Goal: Task Accomplishment & Management: Manage account settings

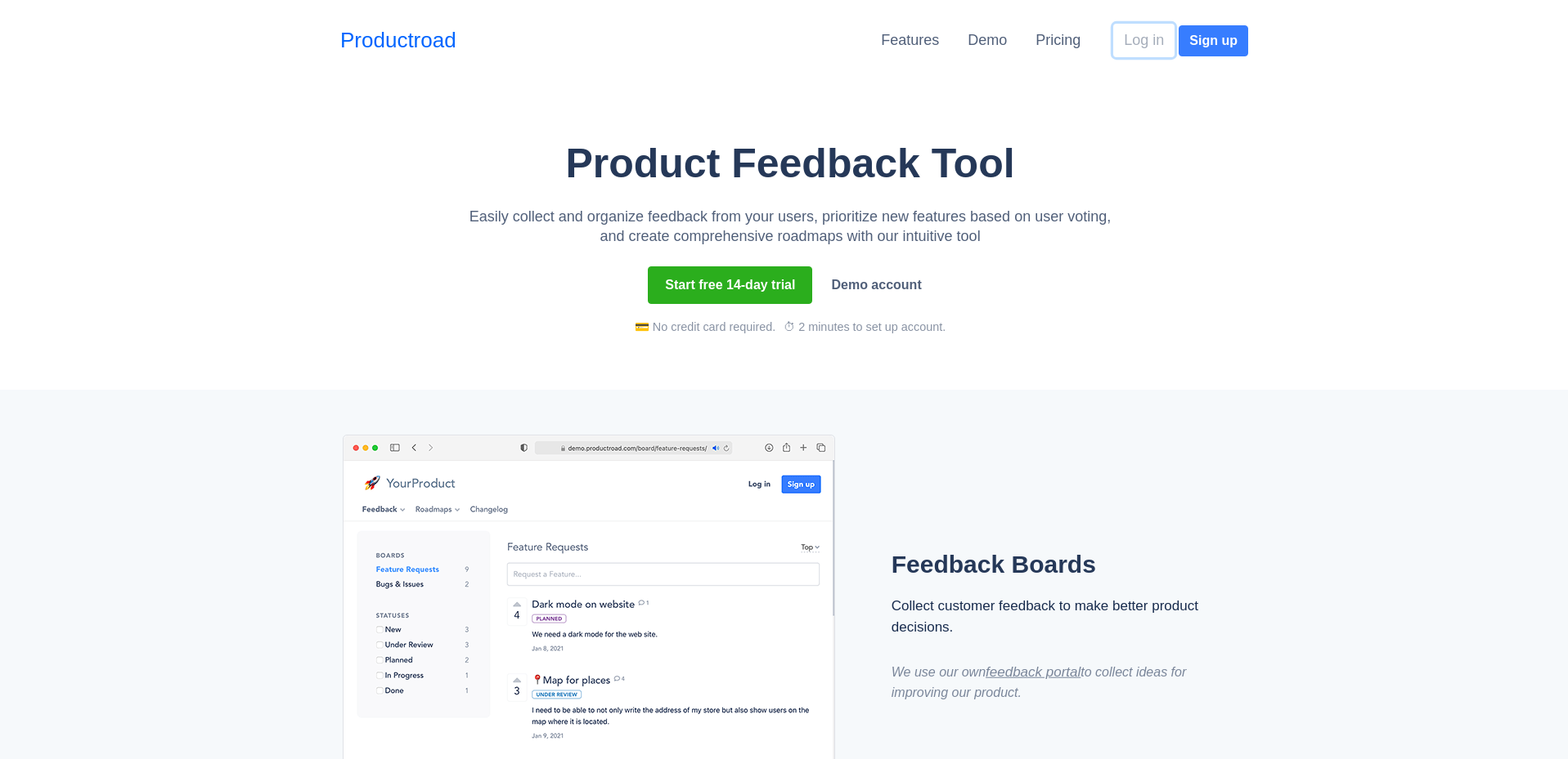
click at [1153, 36] on button "Log in" at bounding box center [1143, 41] width 61 height 34
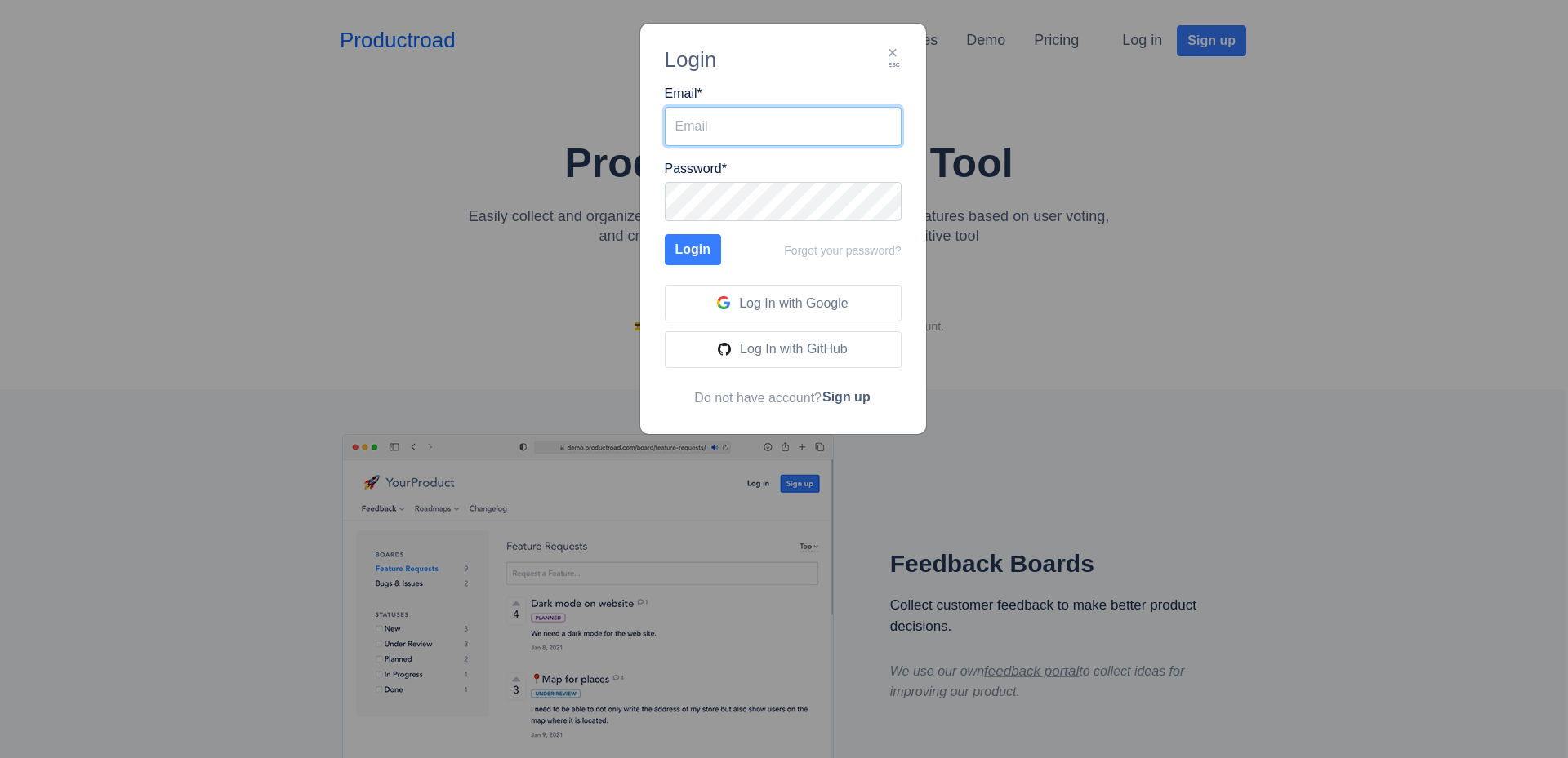
type input "[PERSON_NAME][EMAIL_ADDRESS][PERSON_NAME][DOMAIN_NAME]"
click at [760, 131] on input "[PERSON_NAME][EMAIL_ADDRESS][PERSON_NAME][DOMAIN_NAME]" at bounding box center [783, 127] width 236 height 40
click at [687, 259] on button "Login" at bounding box center [693, 250] width 57 height 31
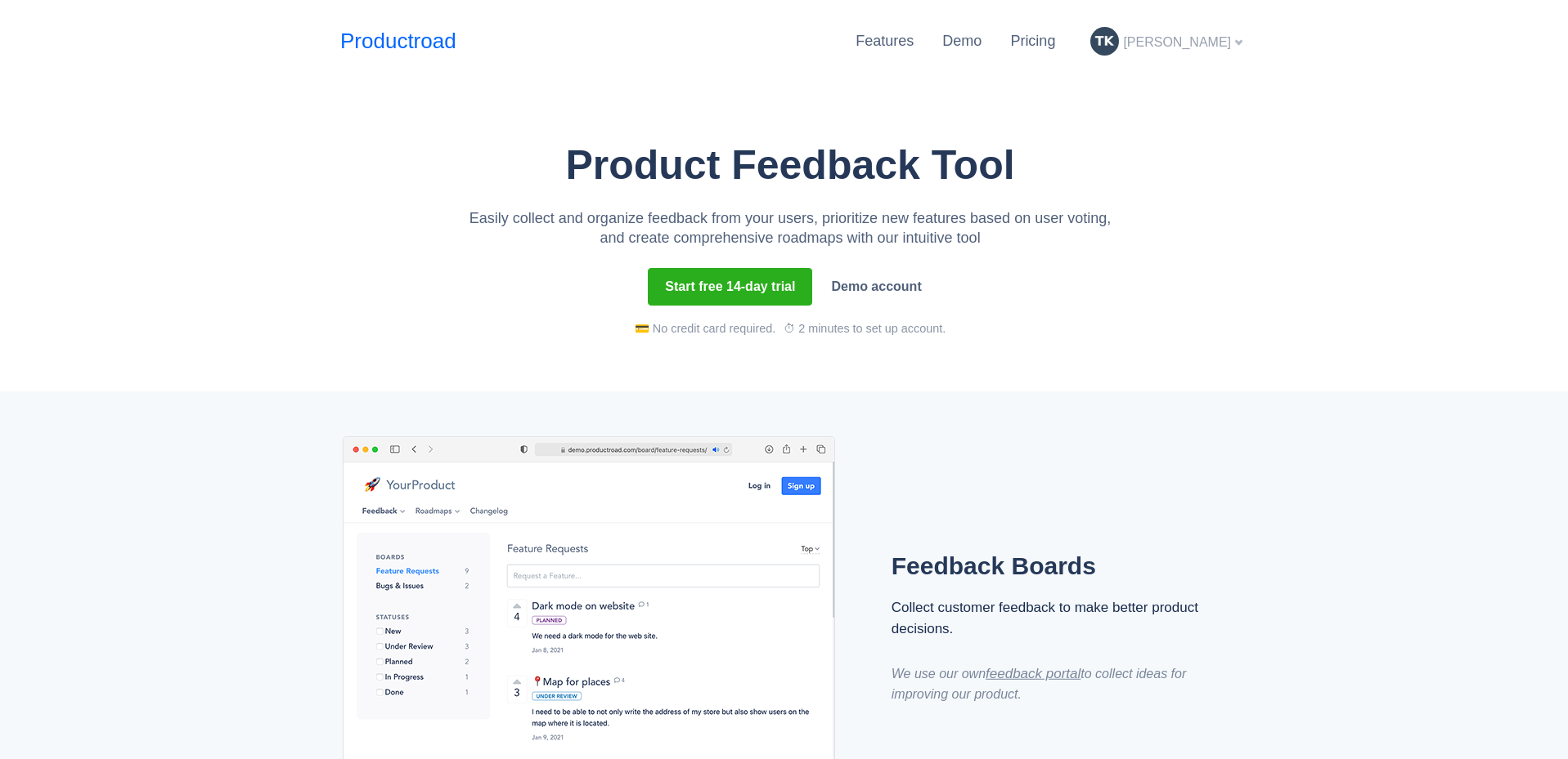
click at [1184, 38] on span "[PERSON_NAME]" at bounding box center [1176, 41] width 108 height 14
click at [1169, 149] on link "CREATIVE sites" at bounding box center [1172, 153] width 151 height 26
